Goal: Obtain resource: Obtain resource

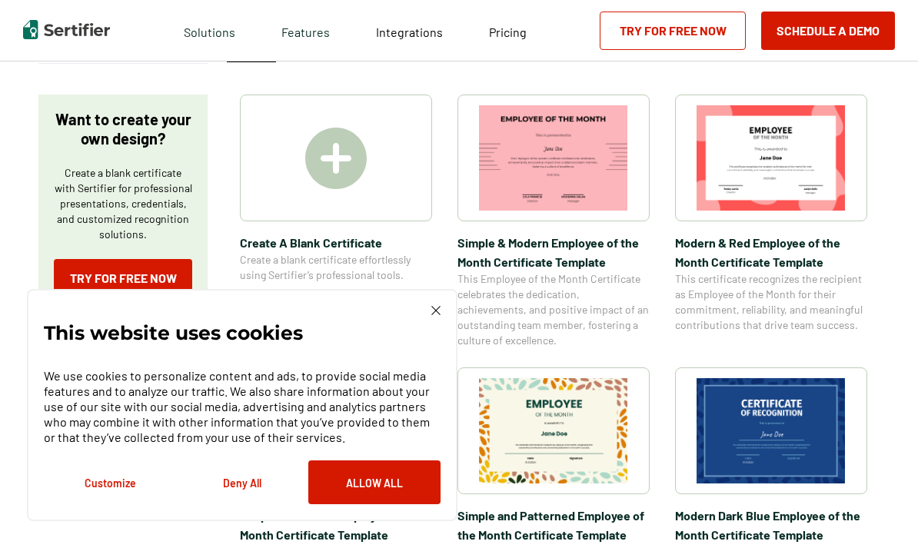
scroll to position [228, 0]
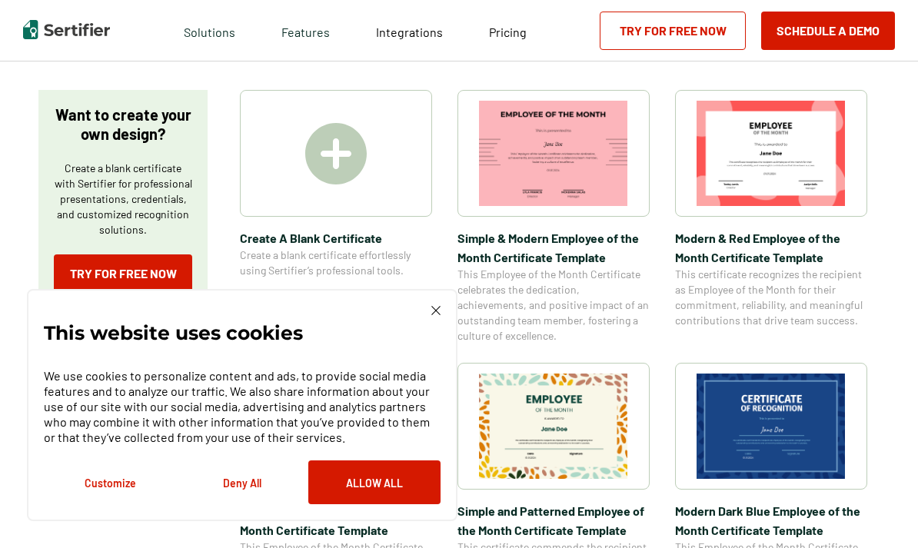
click at [433, 311] on img at bounding box center [435, 310] width 9 height 9
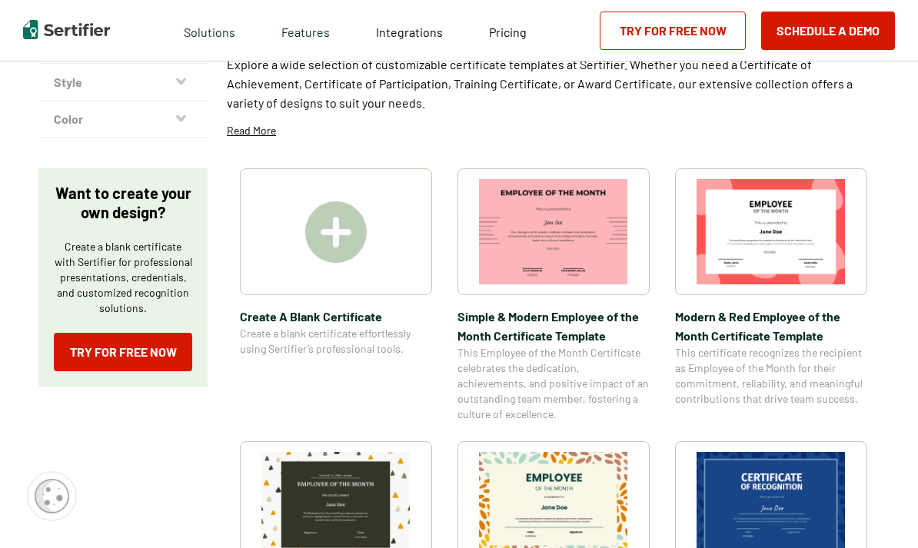
scroll to position [0, 0]
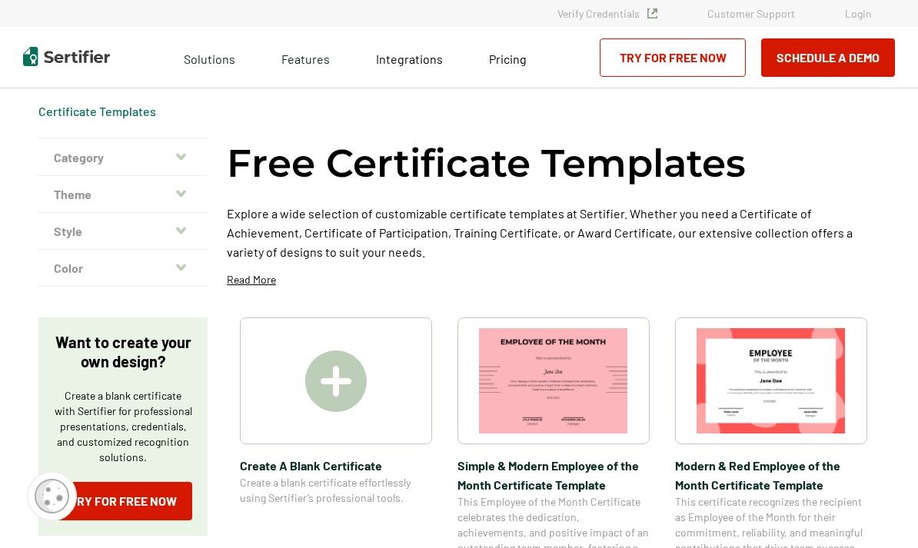
click at [181, 160] on icon "button" at bounding box center [181, 156] width 10 height 7
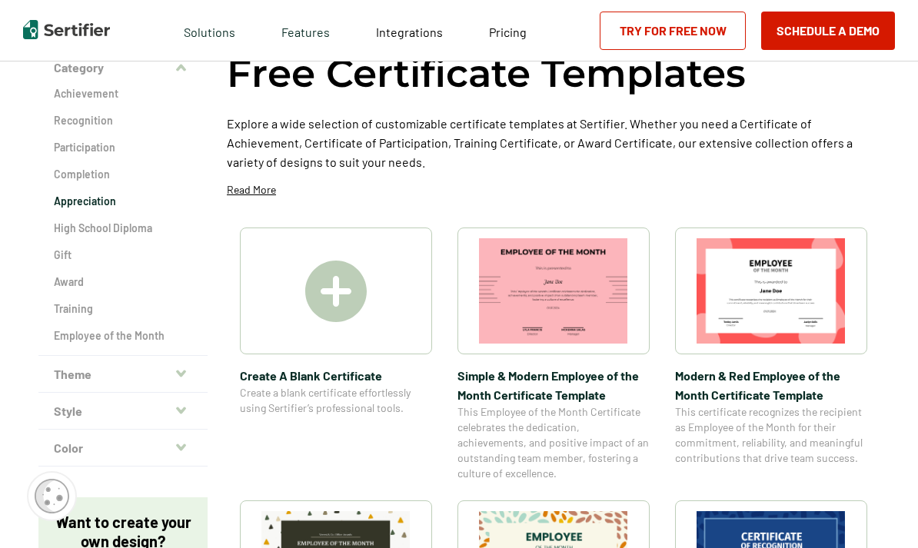
scroll to position [88, 0]
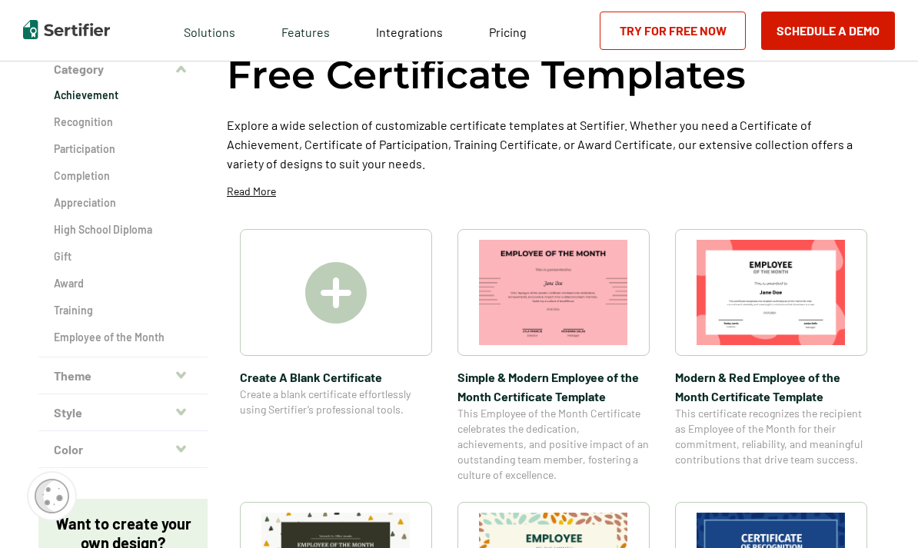
click at [92, 103] on h2 "Achievement" at bounding box center [123, 95] width 138 height 15
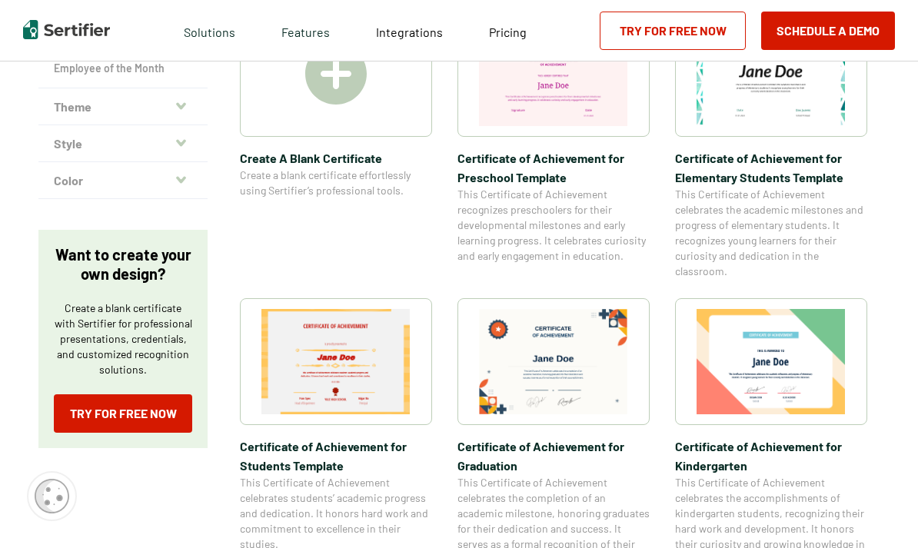
scroll to position [311, 0]
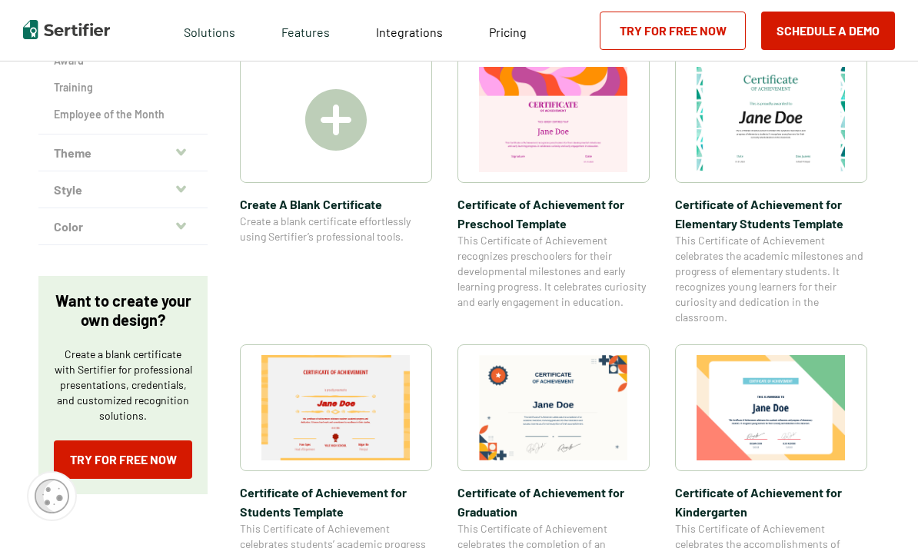
click at [586, 386] on img at bounding box center [553, 407] width 149 height 105
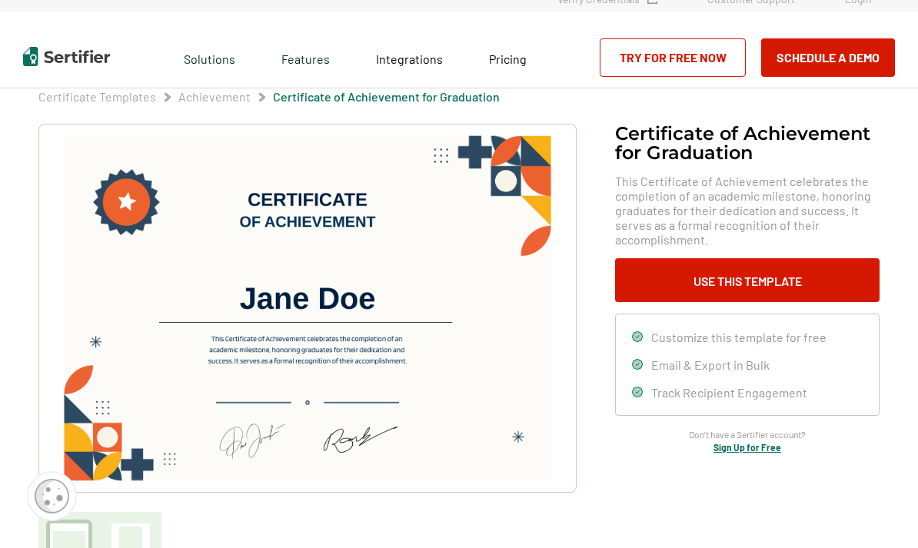
scroll to position [15, 0]
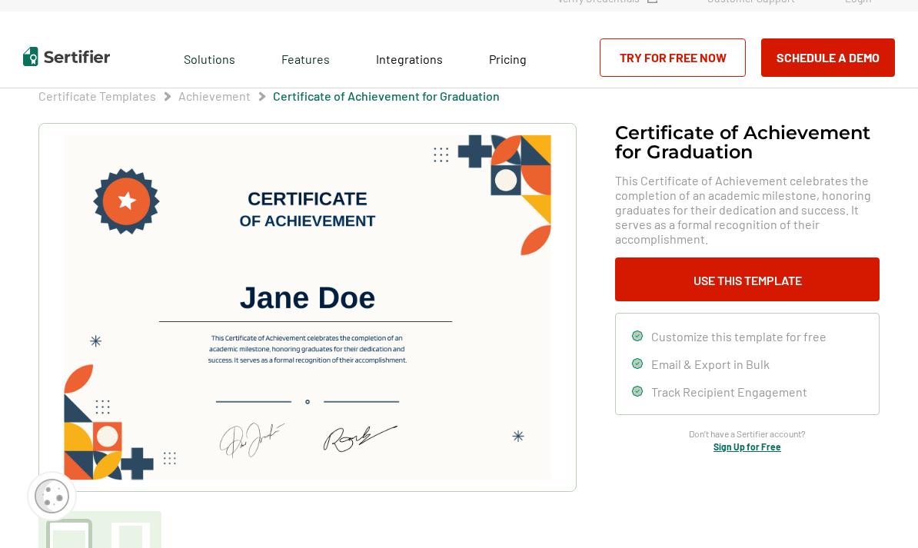
click at [371, 323] on img at bounding box center [307, 308] width 489 height 346
click at [380, 324] on img at bounding box center [307, 308] width 489 height 346
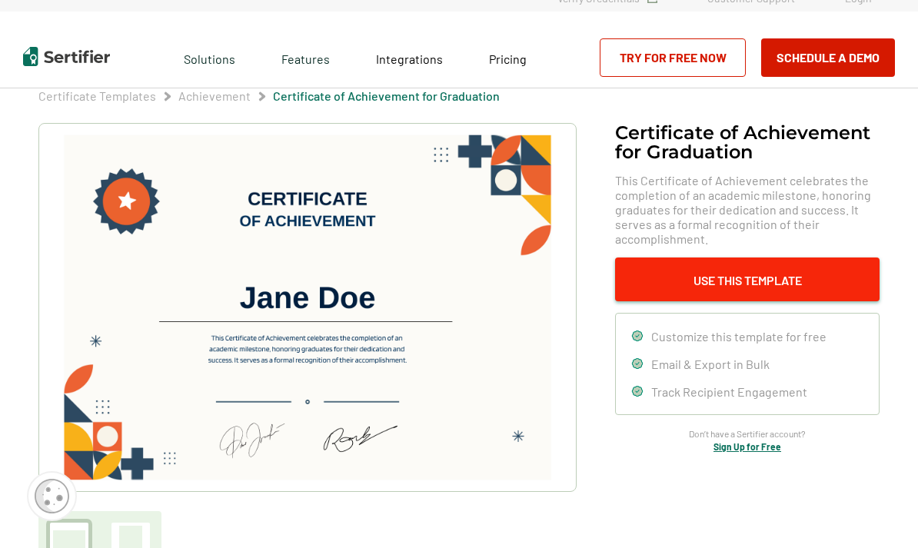
click at [759, 301] on button "Use This Template" at bounding box center [747, 279] width 264 height 44
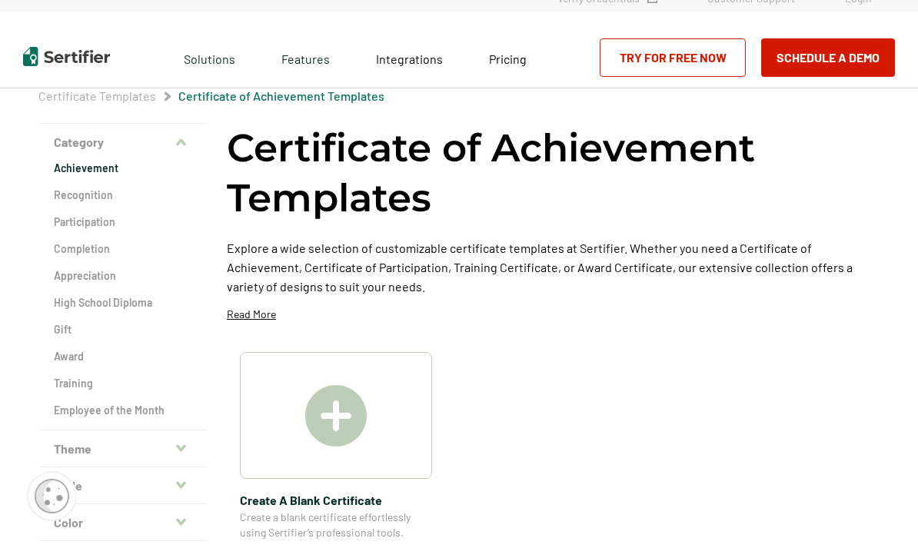
scroll to position [311, 0]
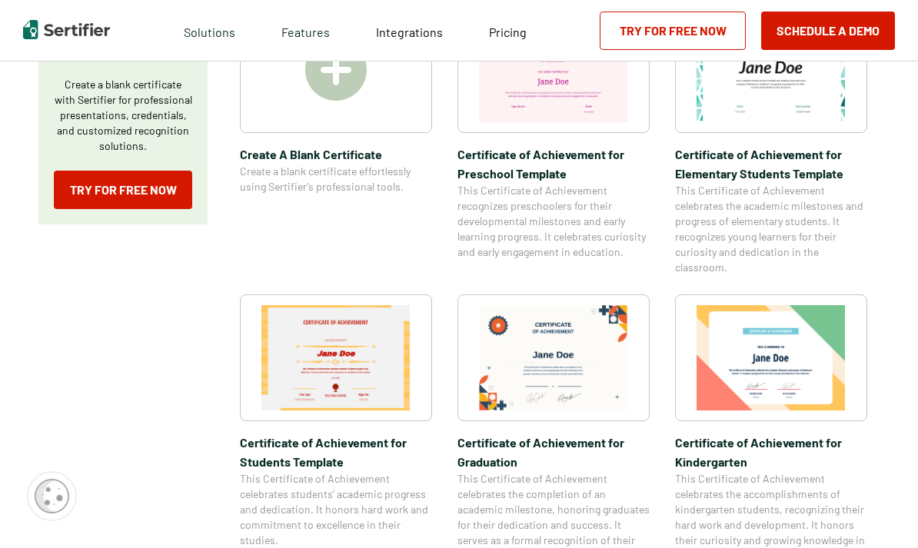
scroll to position [88, 0]
